Goal: Entertainment & Leisure: Consume media (video, audio)

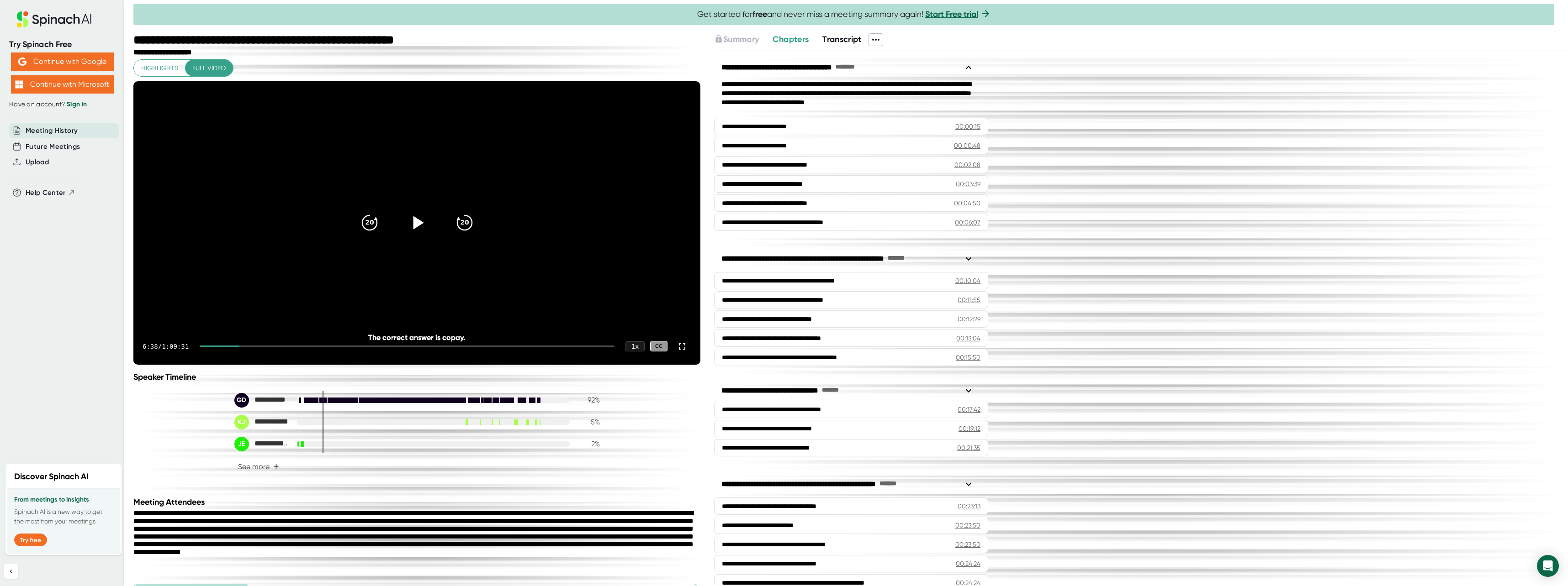
click at [428, 242] on div at bounding box center [417, 223] width 38 height 38
click at [473, 237] on div "20" at bounding box center [464, 223] width 38 height 38
click at [468, 234] on icon "20" at bounding box center [464, 223] width 23 height 23
click at [468, 234] on icon "20" at bounding box center [464, 223] width 23 height 23
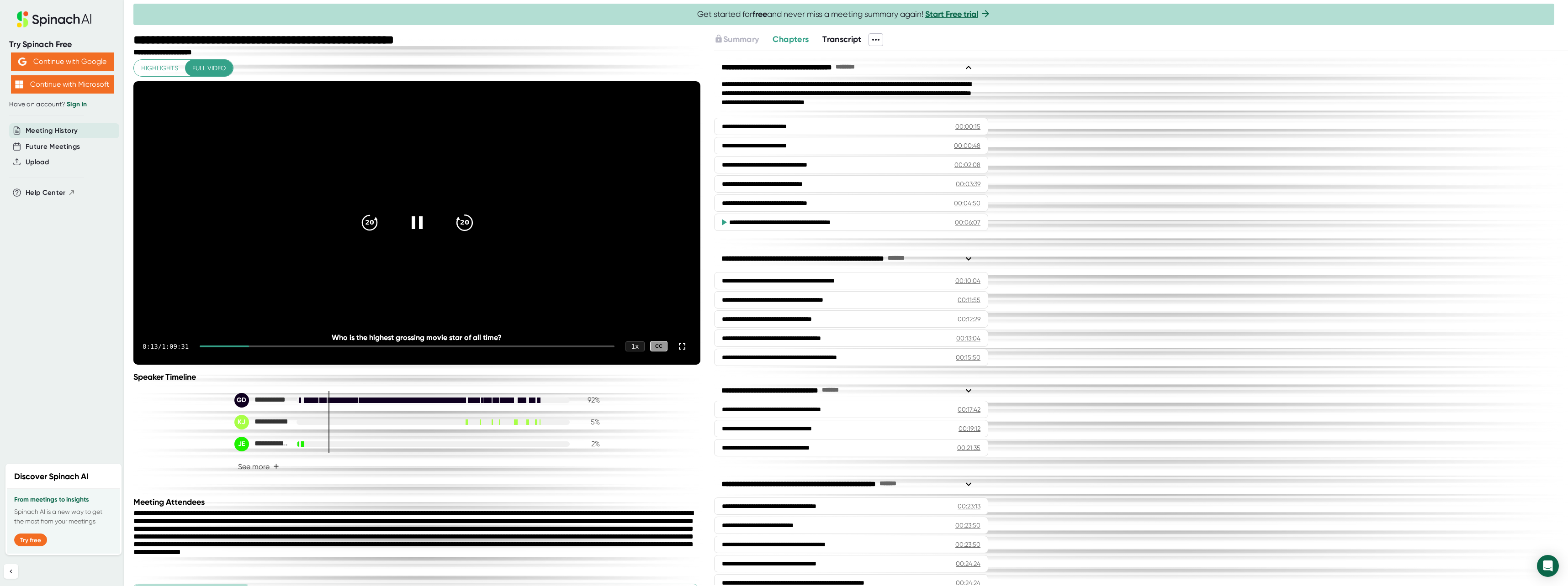
click at [468, 234] on icon "20" at bounding box center [464, 223] width 23 height 23
click at [454, 231] on icon "20" at bounding box center [464, 223] width 23 height 23
click at [469, 234] on icon "20" at bounding box center [464, 223] width 23 height 23
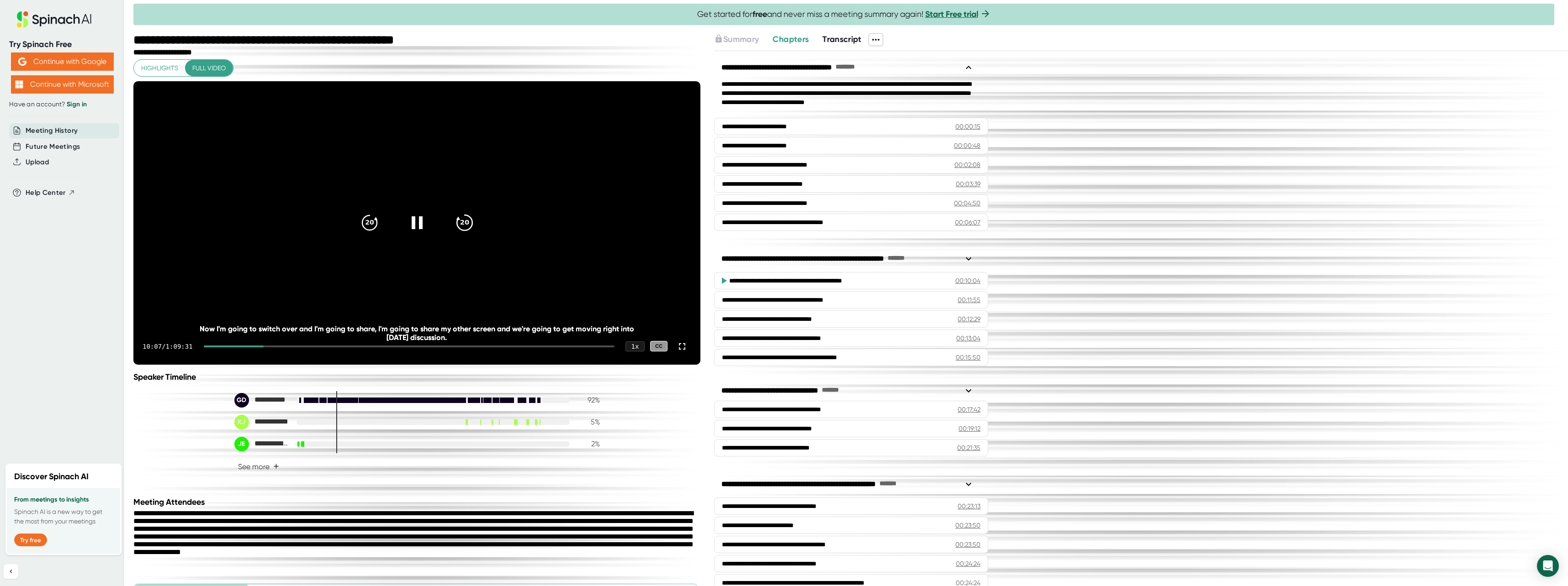
click at [458, 231] on icon "20" at bounding box center [464, 223] width 23 height 23
drag, startPoint x: 458, startPoint y: 231, endPoint x: 469, endPoint y: 237, distance: 12.5
click at [467, 234] on icon "20" at bounding box center [464, 223] width 23 height 23
click at [469, 234] on icon "20" at bounding box center [464, 223] width 23 height 23
